Goal: Task Accomplishment & Management: Manage account settings

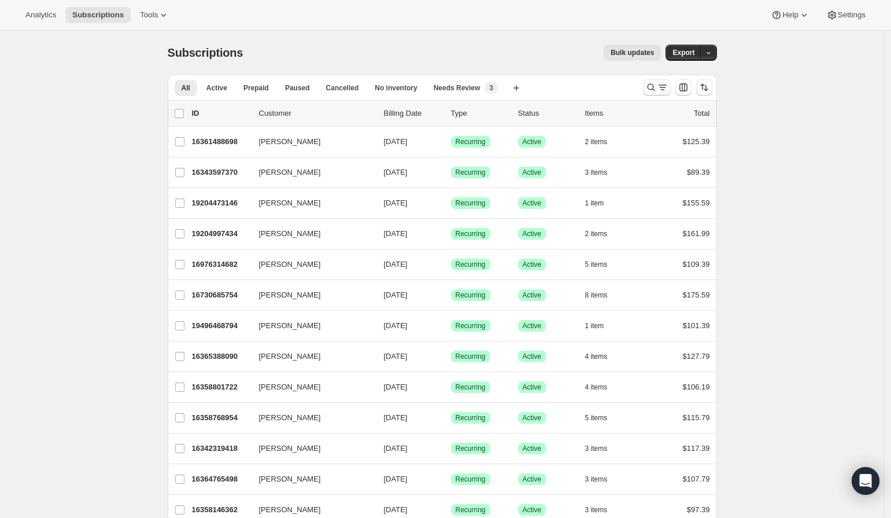
click at [663, 88] on icon "Search and filter results" at bounding box center [663, 88] width 12 height 12
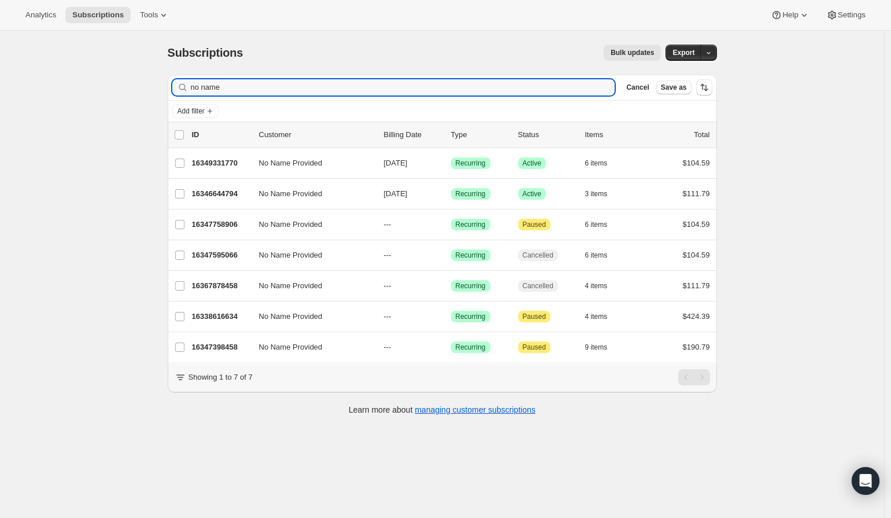
click at [426, 47] on div "Bulk updates" at bounding box center [459, 53] width 404 height 16
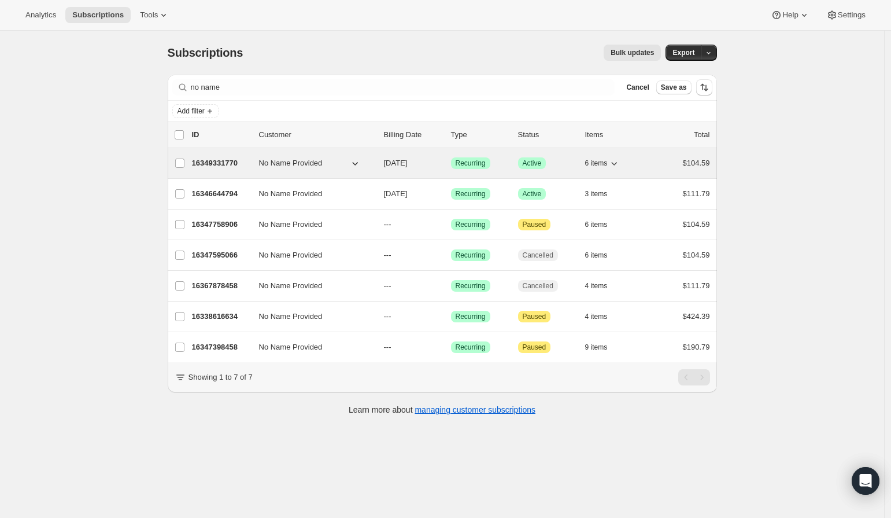
click at [357, 163] on icon "button" at bounding box center [355, 163] width 12 height 12
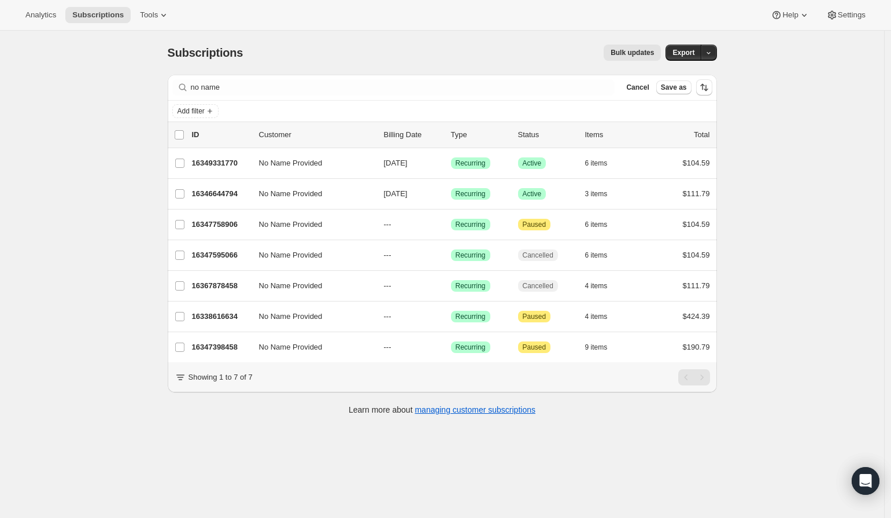
click at [80, 209] on div "Subscriptions. This page is ready Subscriptions Bulk updates More actions Bulk …" at bounding box center [442, 290] width 884 height 518
click at [97, 164] on div "Subscriptions. This page is ready Subscriptions Bulk updates More actions Bulk …" at bounding box center [442, 290] width 884 height 518
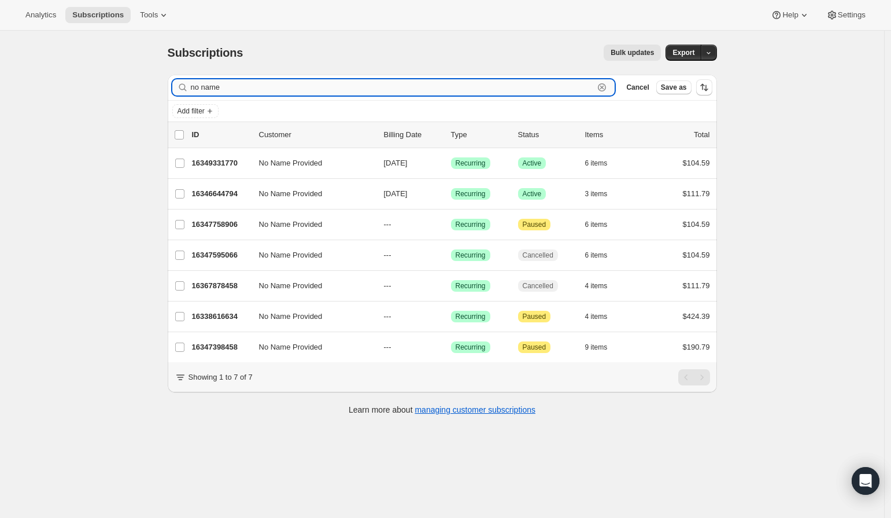
click at [498, 91] on input "no name" at bounding box center [393, 87] width 404 height 16
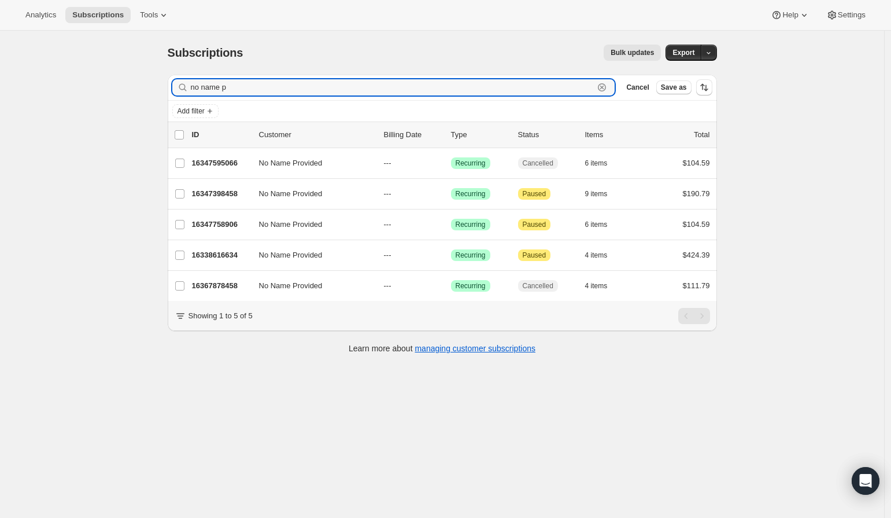
type input "no name p"
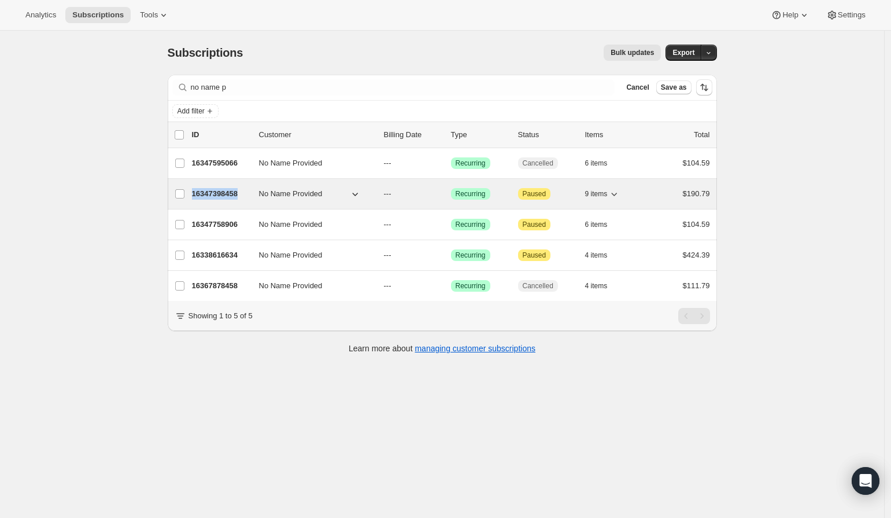
click at [240, 192] on p "16347398458" at bounding box center [221, 194] width 58 height 12
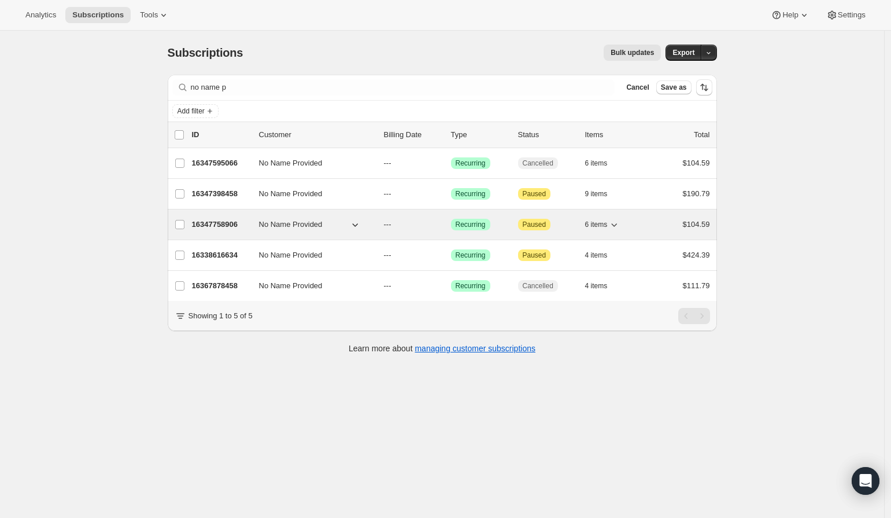
click at [223, 223] on p "16347758906" at bounding box center [221, 225] width 58 height 12
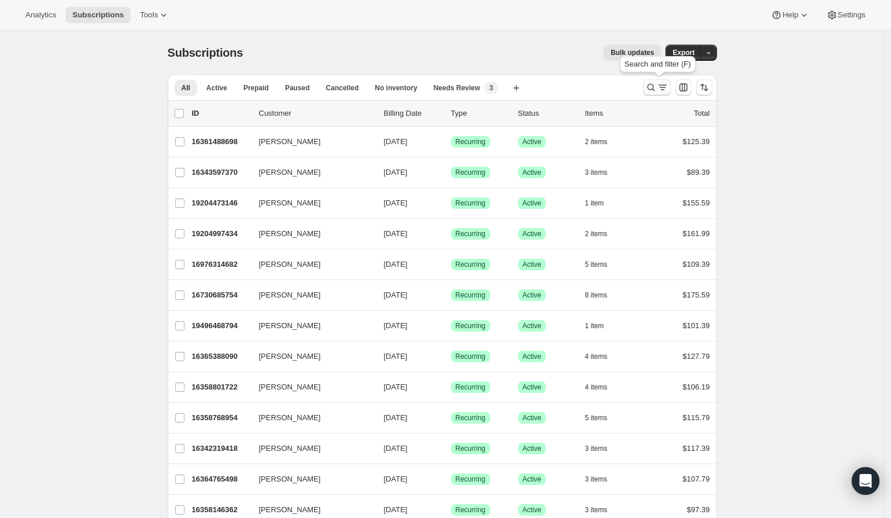
click at [655, 87] on icon "Search and filter results" at bounding box center [651, 88] width 8 height 8
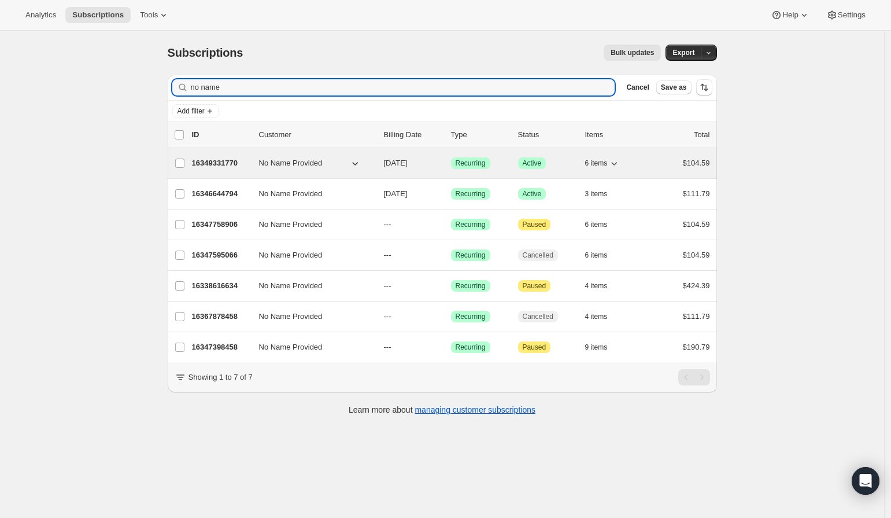
type input "no name"
click at [219, 160] on p "16349331770" at bounding box center [221, 163] width 58 height 12
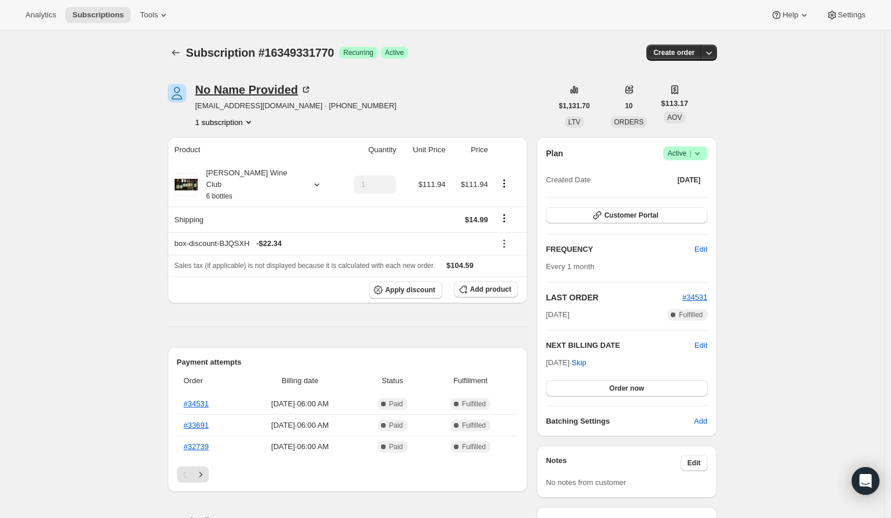
click at [209, 90] on div "No Name Provided" at bounding box center [253, 90] width 117 height 12
click at [182, 54] on icon "Subscriptions" at bounding box center [176, 53] width 12 height 12
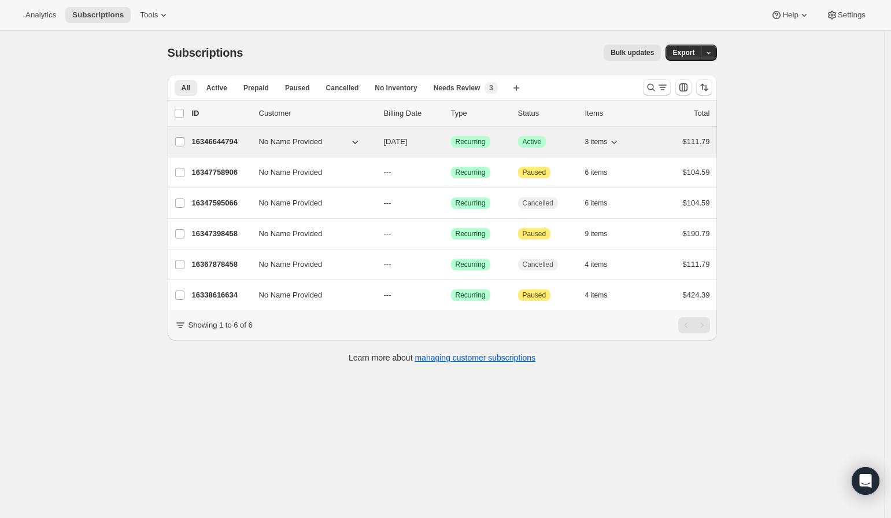
click at [226, 141] on p "16346644794" at bounding box center [221, 142] width 58 height 12
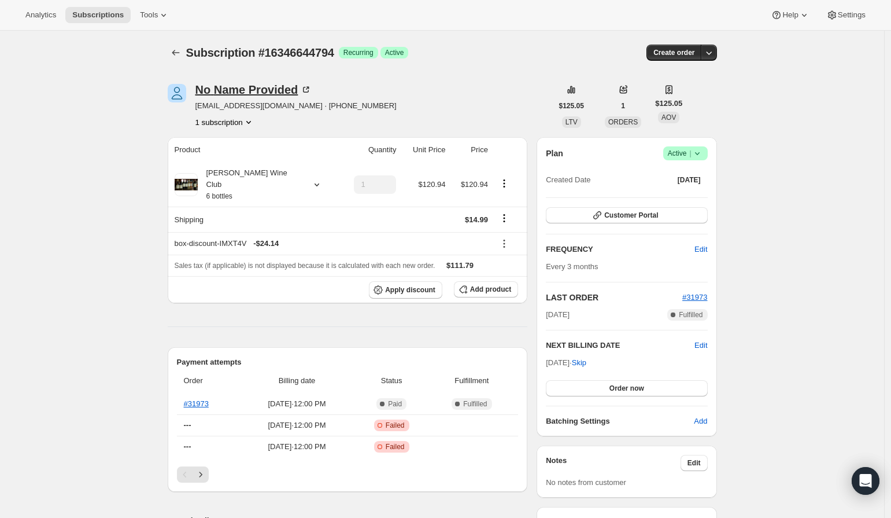
click at [305, 89] on icon at bounding box center [306, 90] width 12 height 12
